Goal: Find specific page/section: Find specific page/section

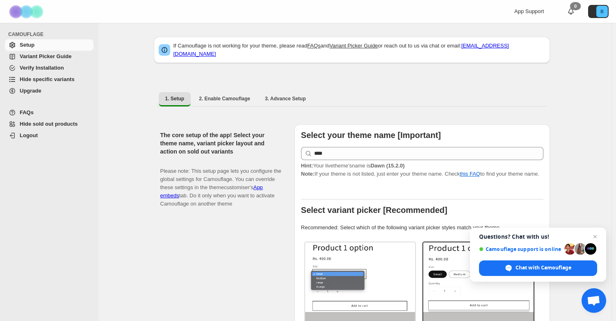
click at [48, 91] on span "Upgrade" at bounding box center [56, 91] width 72 height 8
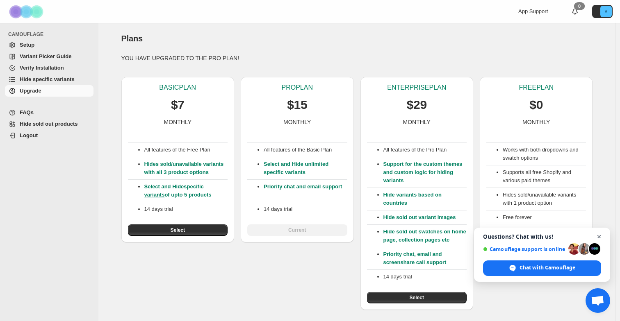
click at [599, 237] on span "Close chat" at bounding box center [599, 237] width 10 height 10
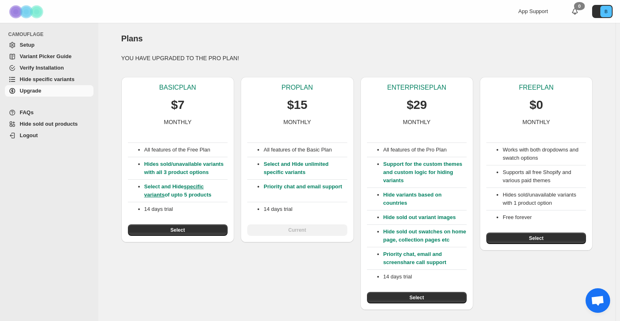
click at [52, 43] on span "Setup" at bounding box center [56, 45] width 72 height 8
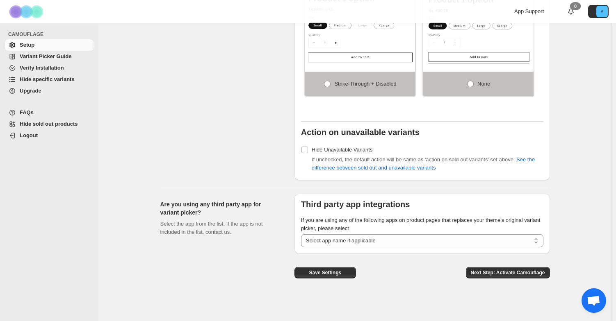
scroll to position [623, 0]
click at [61, 80] on span "Hide specific variants" at bounding box center [47, 79] width 55 height 6
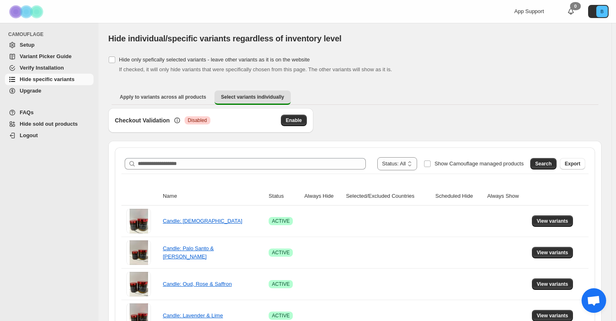
click at [543, 9] on span "App Support" at bounding box center [529, 11] width 30 height 6
